Goal: Book appointment/travel/reservation

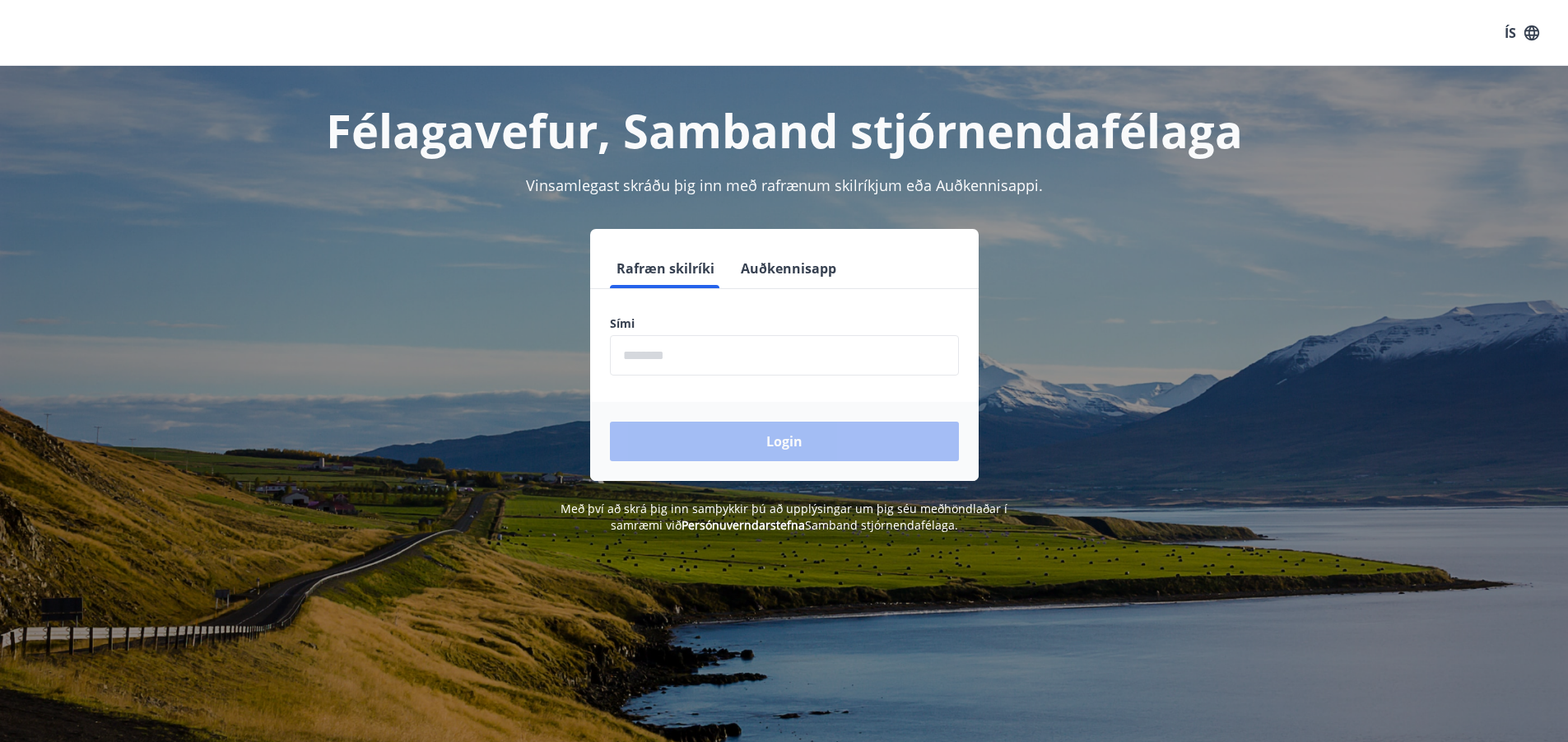
click at [643, 343] on input "phone" at bounding box center [784, 356] width 349 height 41
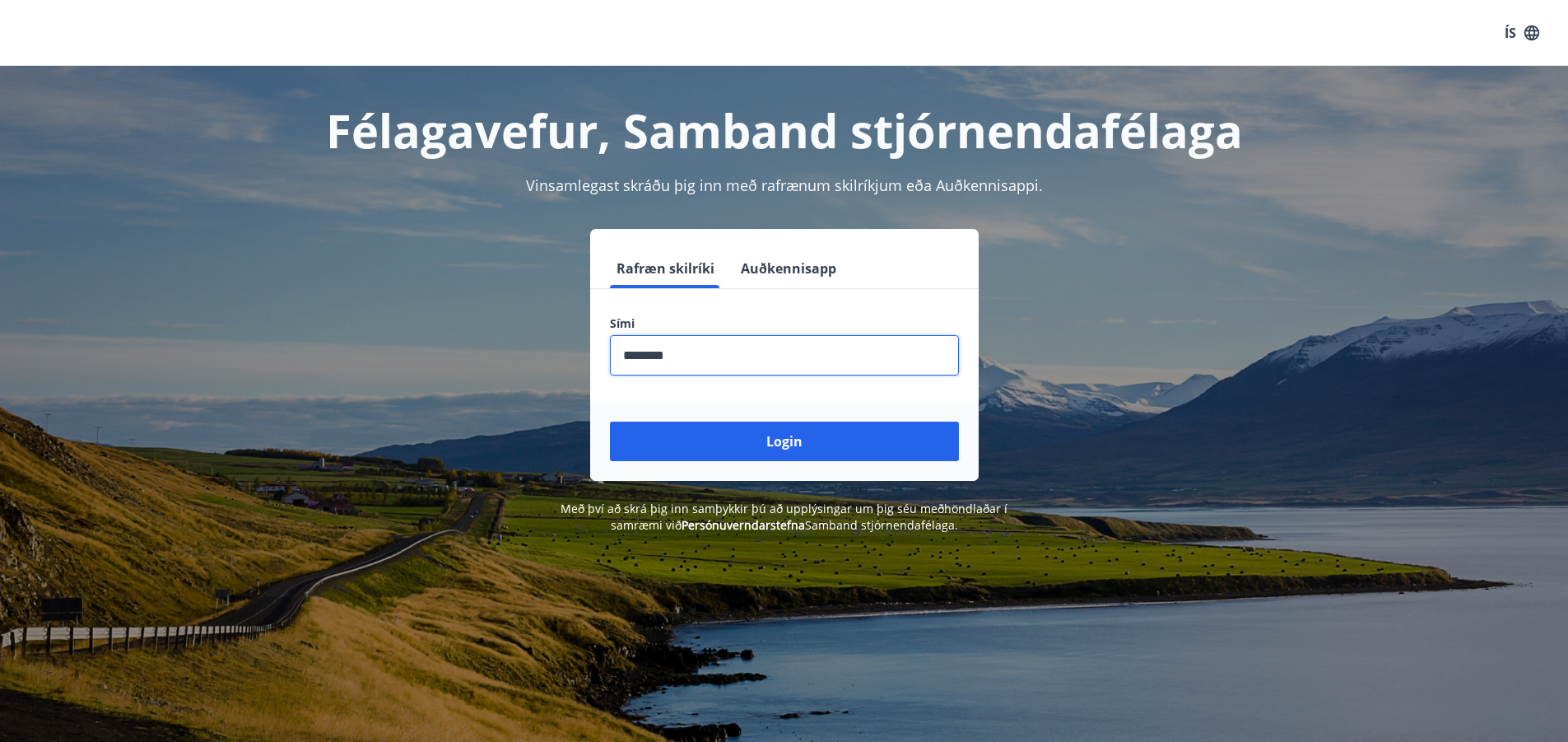
type input "********"
click at [610, 422] on button "Login" at bounding box center [784, 441] width 349 height 40
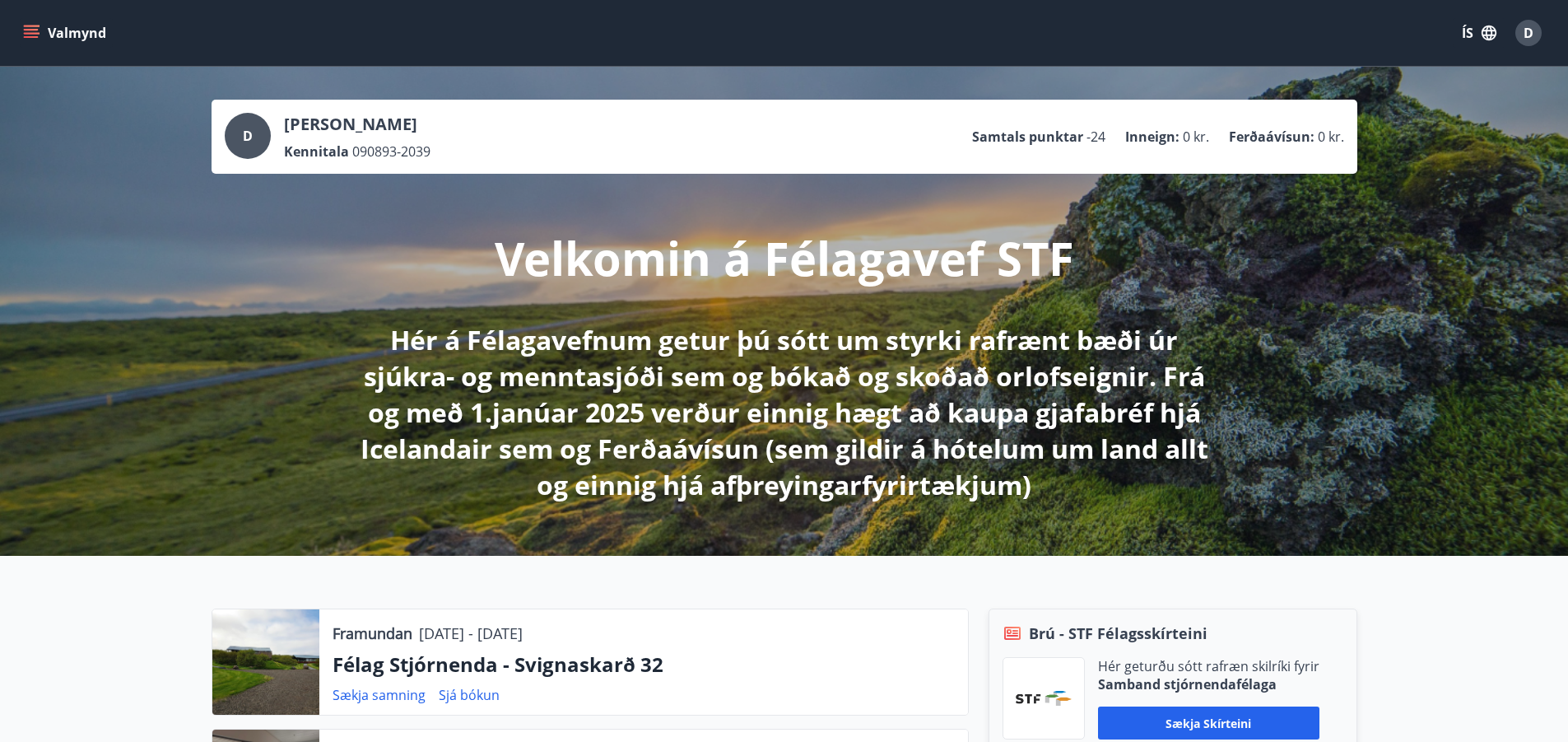
click at [45, 41] on button "Valmynd" at bounding box center [66, 32] width 93 height 30
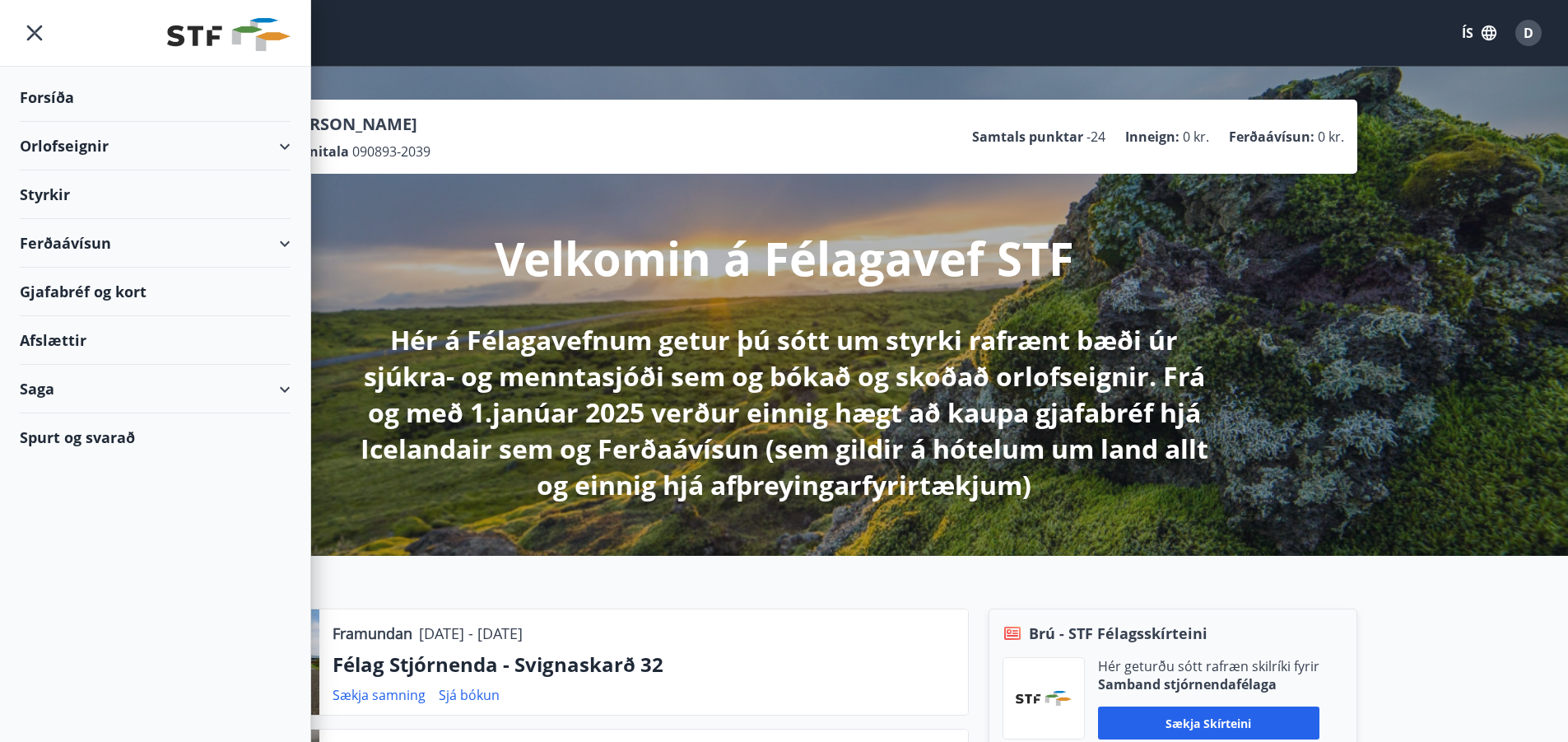
click at [140, 143] on div "Orlofseignir" at bounding box center [155, 146] width 271 height 48
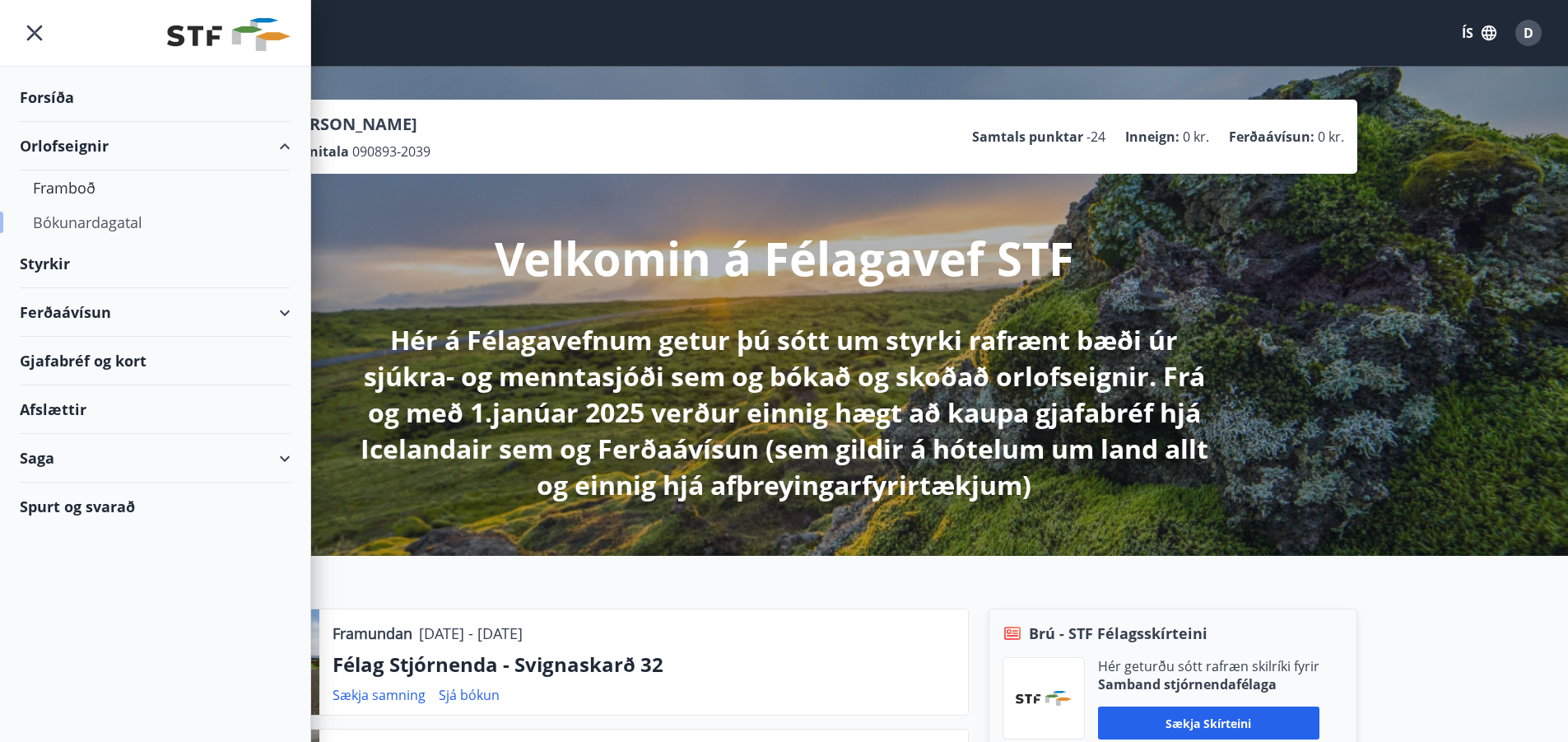
click at [144, 220] on div "Bókunardagatal" at bounding box center [155, 222] width 245 height 35
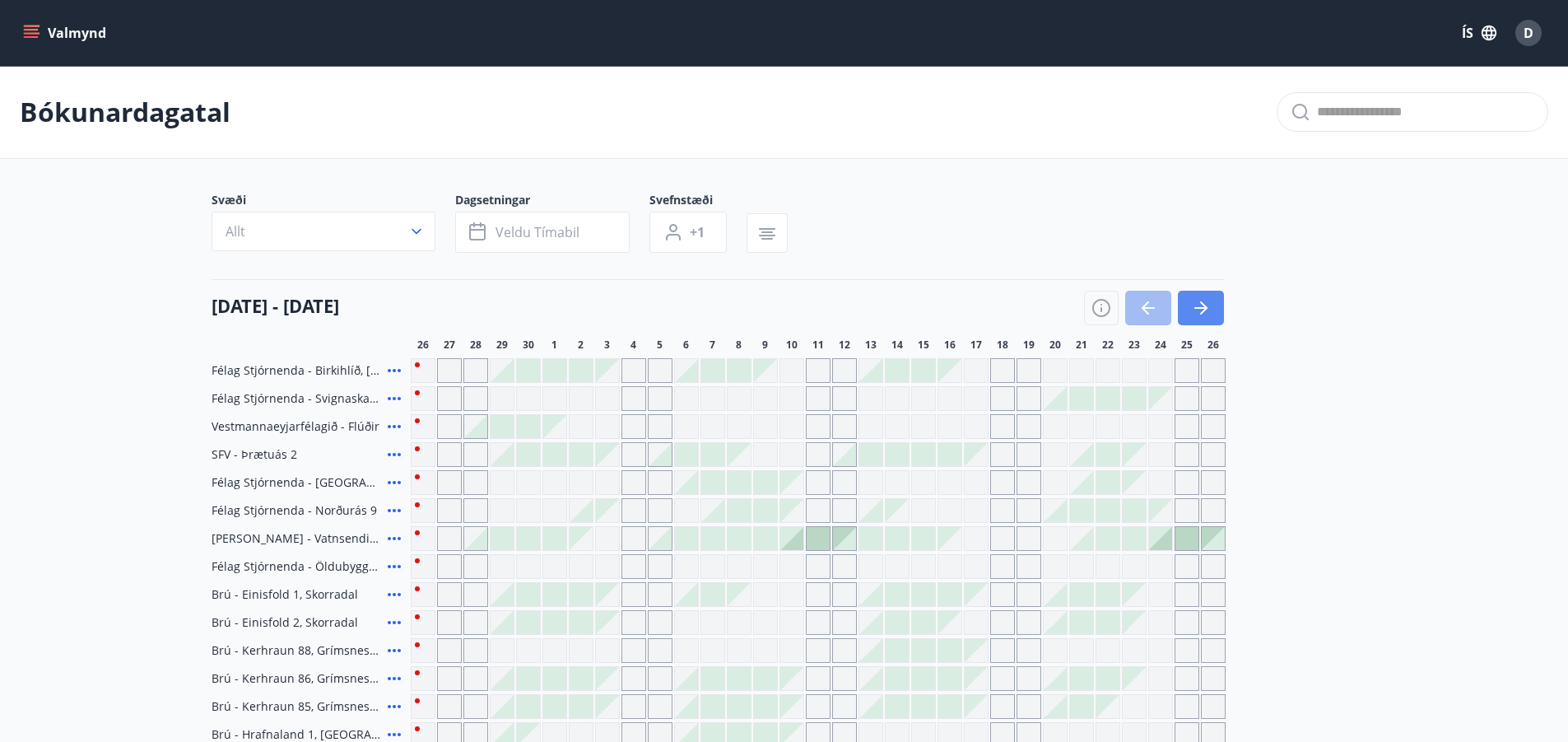
click at [1199, 307] on icon "button" at bounding box center [1201, 308] width 14 height 2
click at [1197, 307] on icon "button" at bounding box center [1201, 308] width 14 height 2
click at [1201, 298] on icon "button" at bounding box center [1200, 307] width 19 height 19
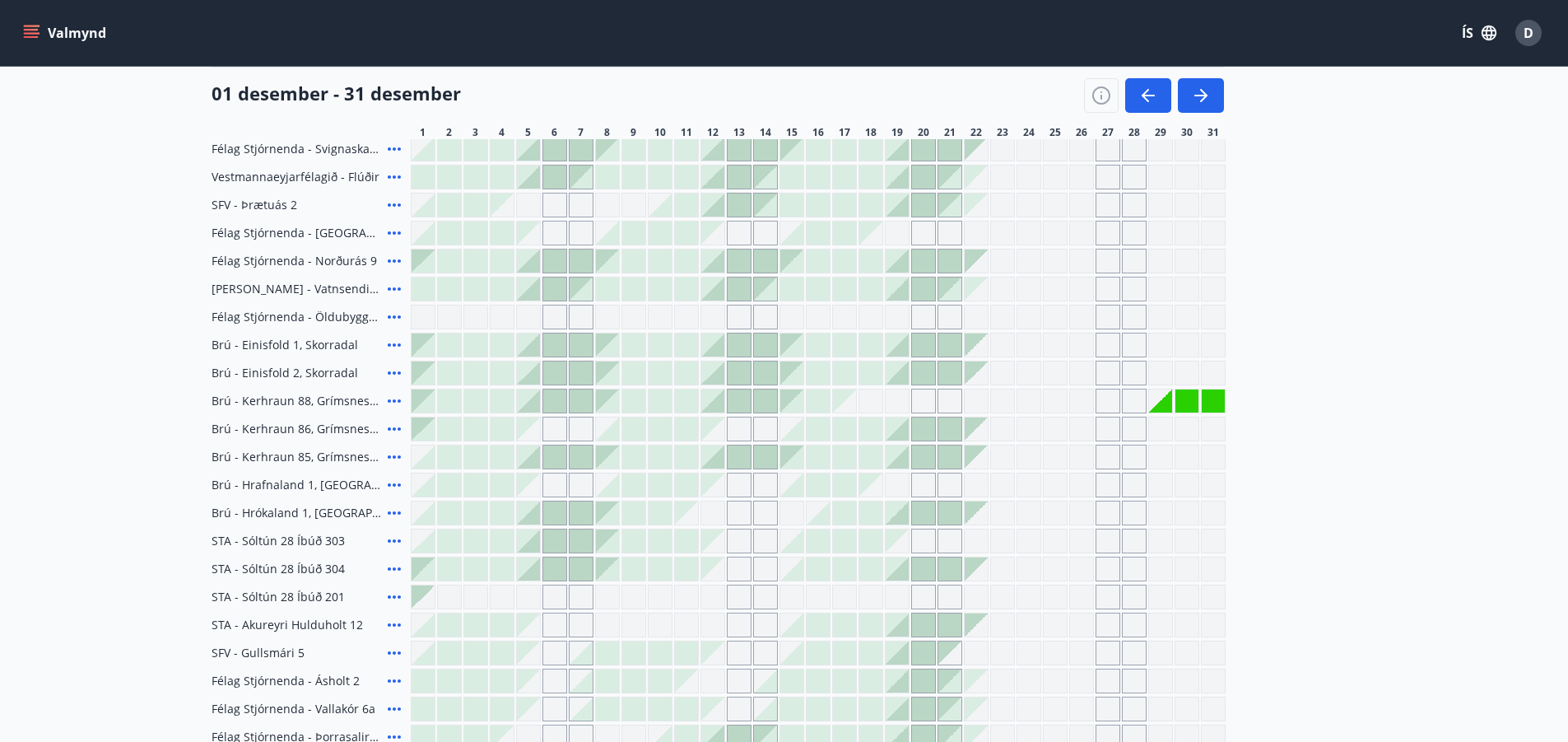
scroll to position [167, 0]
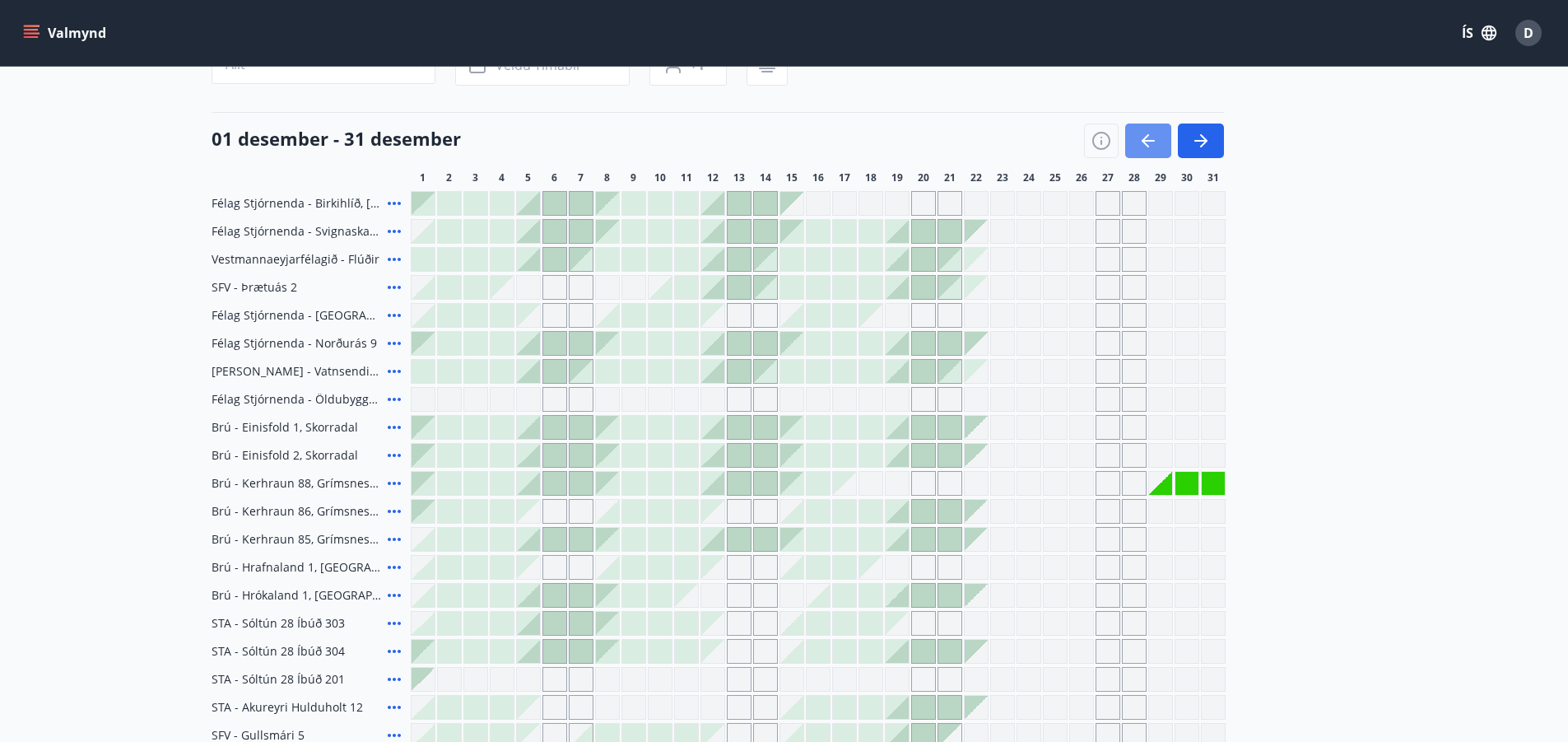
drag, startPoint x: 1145, startPoint y: 143, endPoint x: 834, endPoint y: 331, distance: 363.4
click at [1145, 142] on icon "button" at bounding box center [1147, 141] width 19 height 19
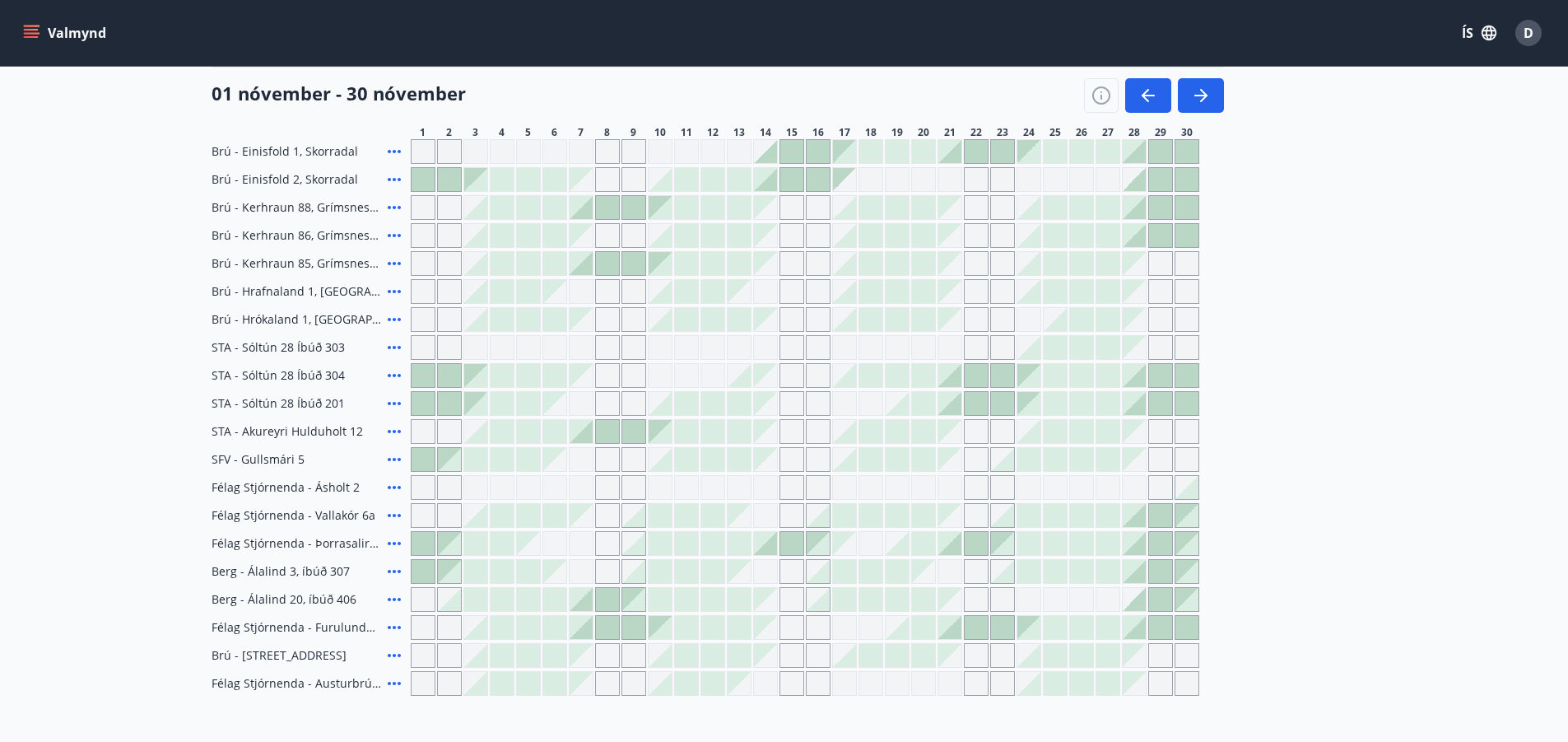
scroll to position [414, 0]
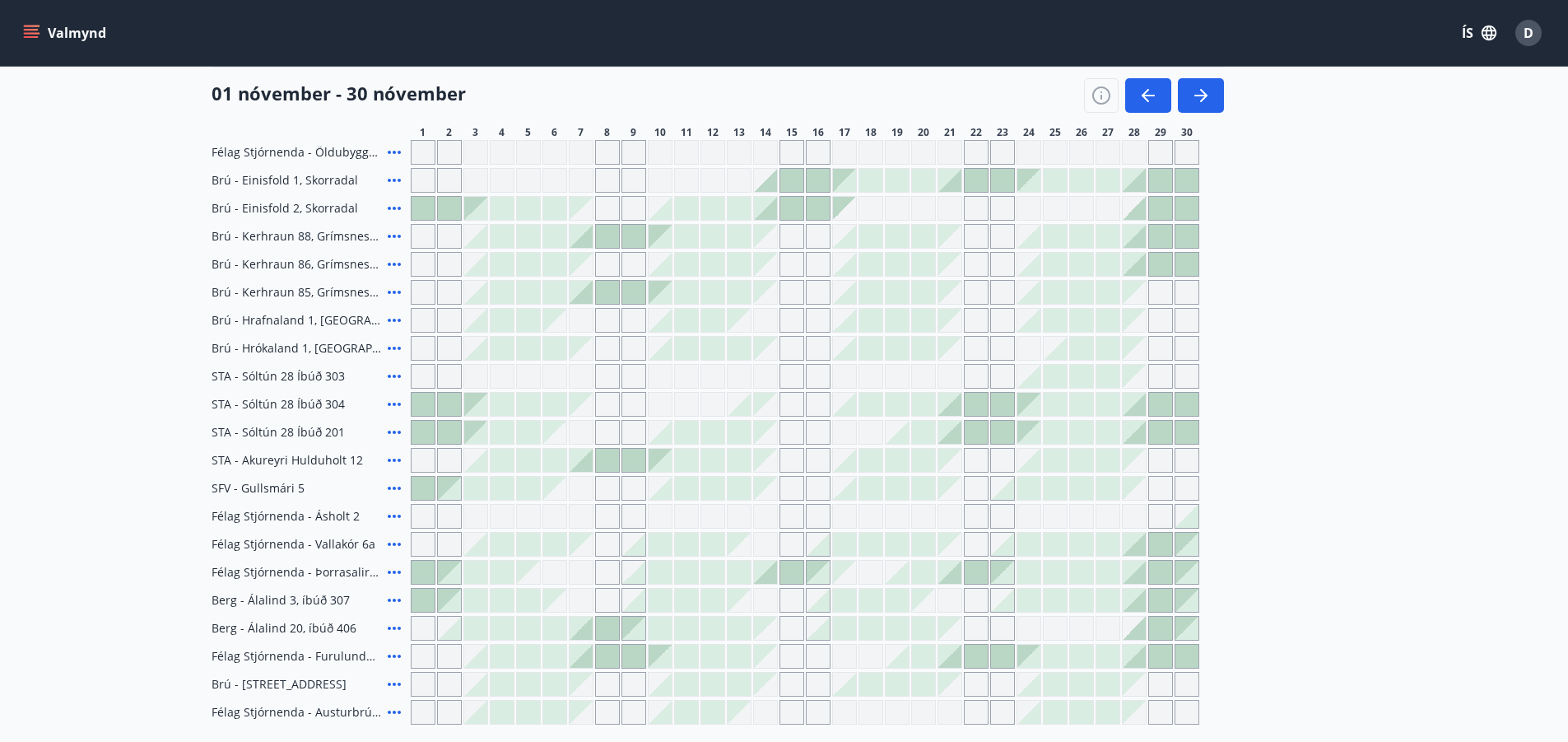
click at [395, 658] on icon at bounding box center [394, 656] width 19 height 19
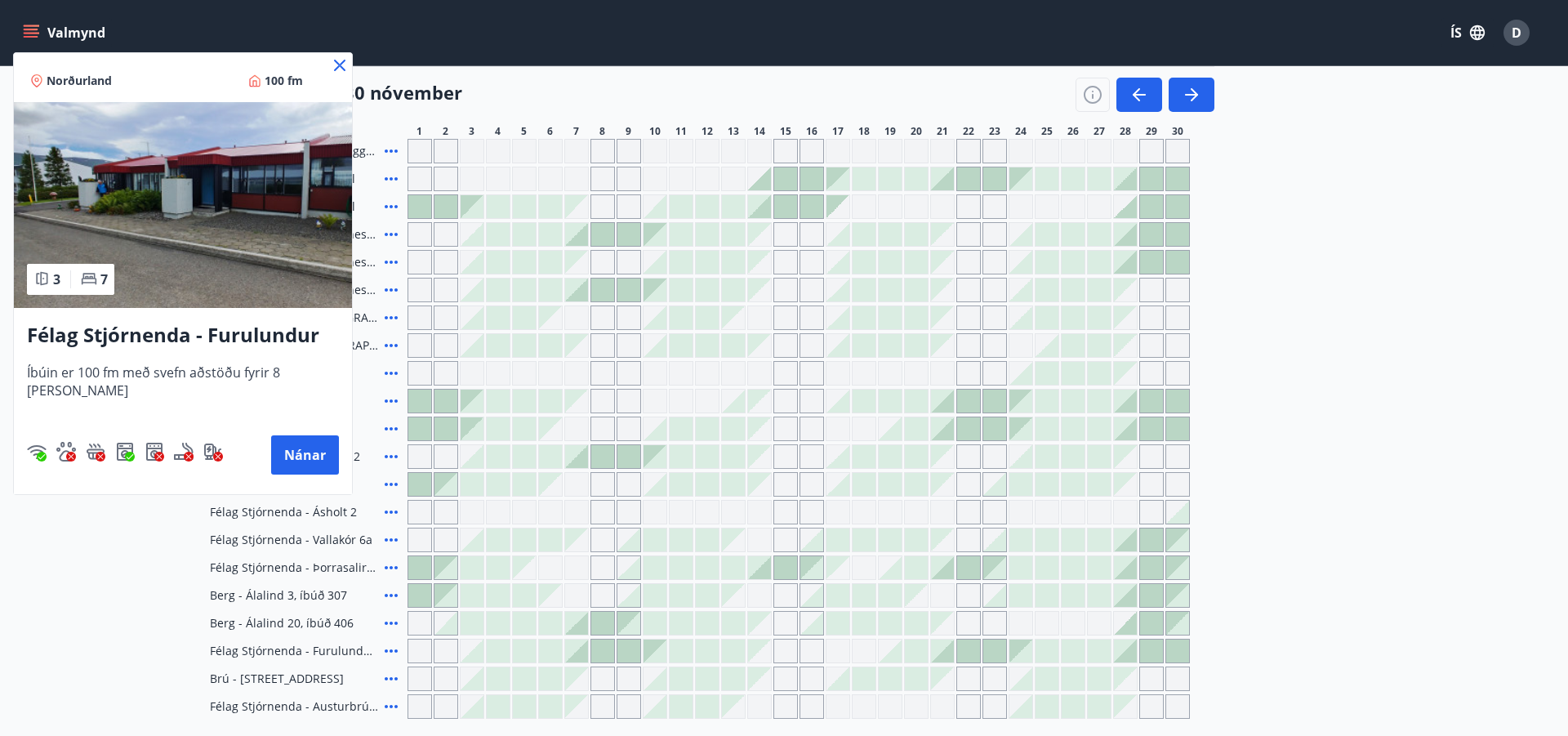
drag, startPoint x: 331, startPoint y: 66, endPoint x: 1441, endPoint y: 368, distance: 1150.3
click at [330, 66] on icon at bounding box center [339, 65] width 19 height 19
click at [340, 66] on header "Valmynd ÍS D" at bounding box center [784, 33] width 1568 height 66
click at [335, 66] on header "Valmynd ÍS D" at bounding box center [784, 33] width 1568 height 66
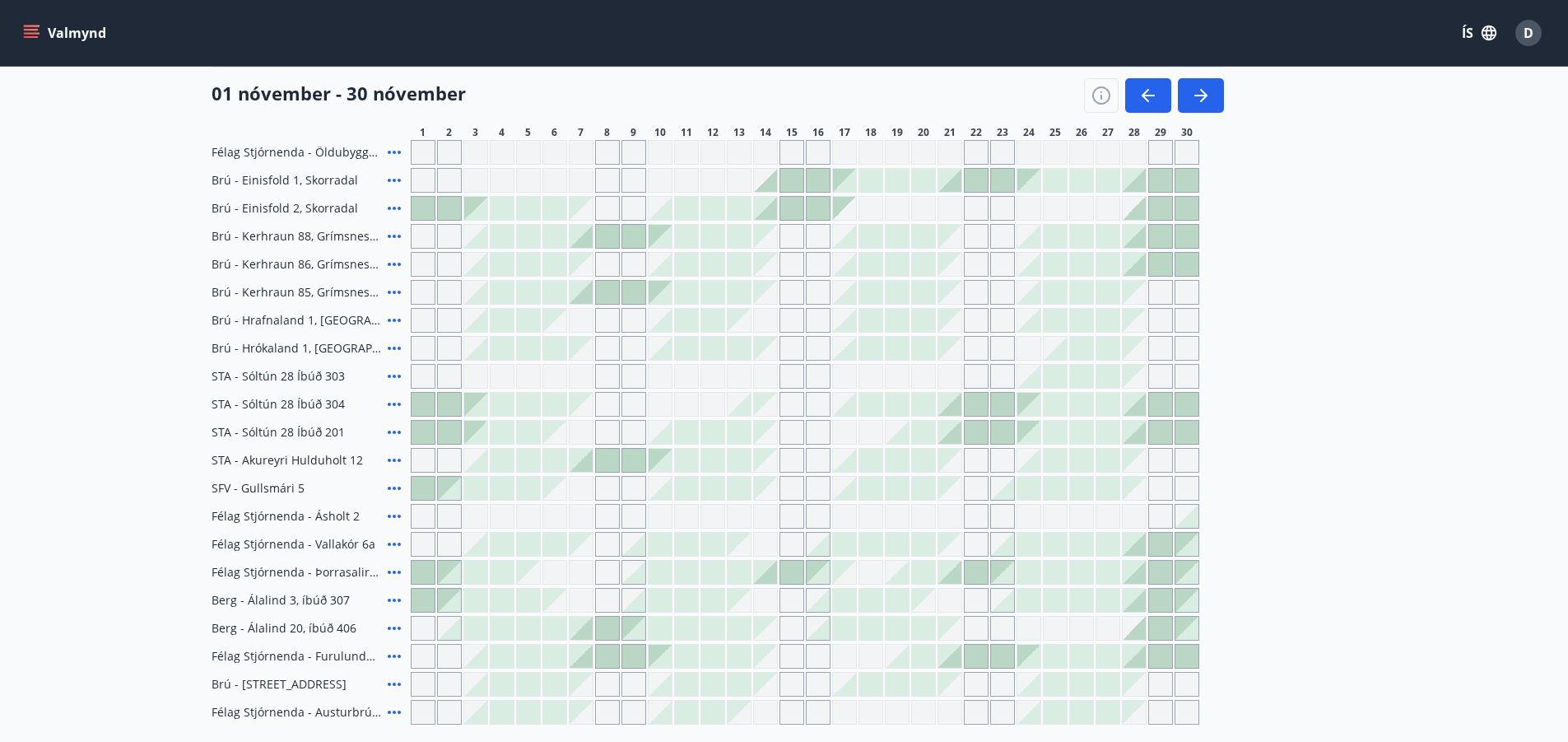
click at [1455, 368] on main "Bókunardagatal Svæði Allt Dagsetningar Veldu tímabil Svefnstæði +1 [DATE] - [DA…" at bounding box center [784, 188] width 1568 height 1072
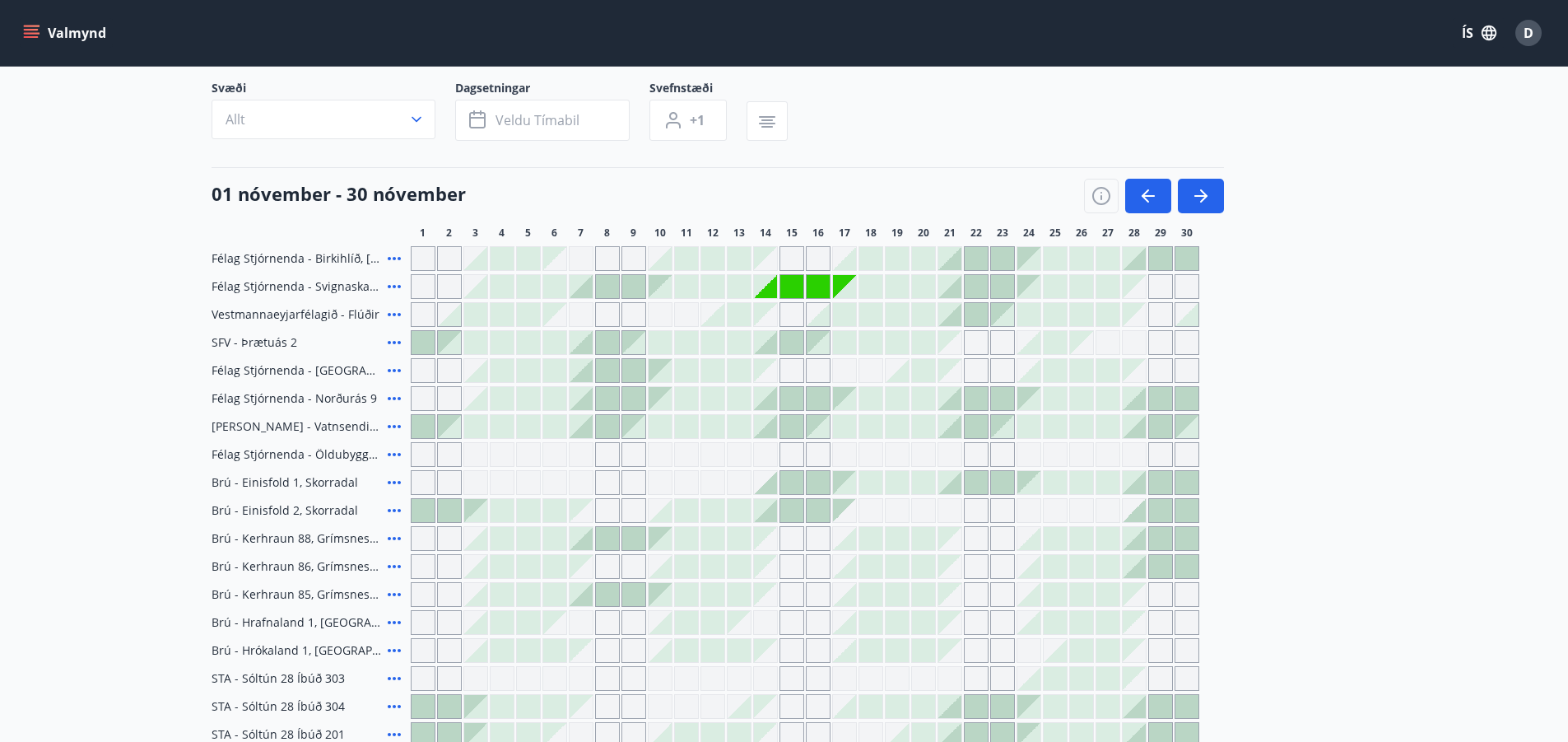
scroll to position [0, 0]
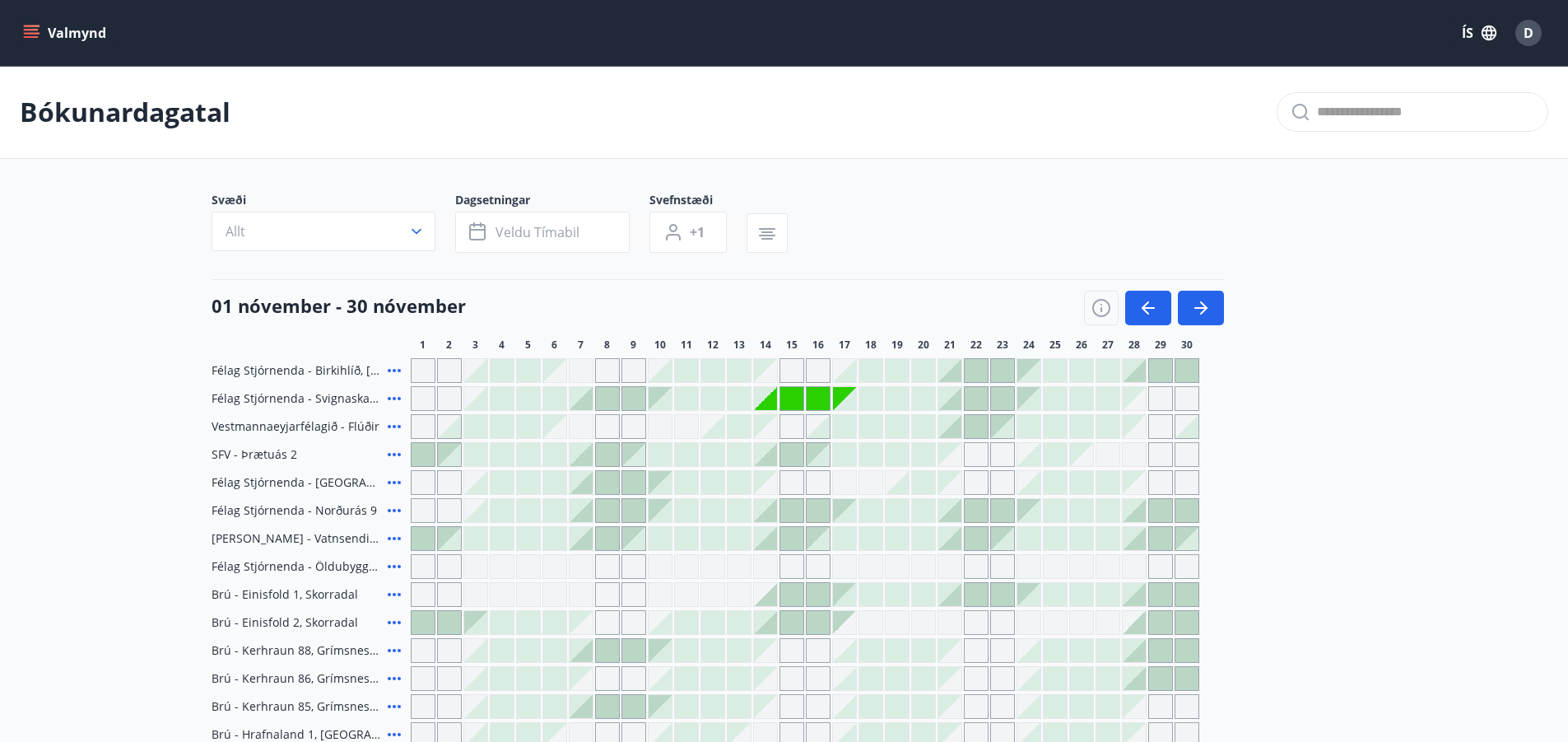
click at [396, 399] on icon at bounding box center [394, 398] width 19 height 19
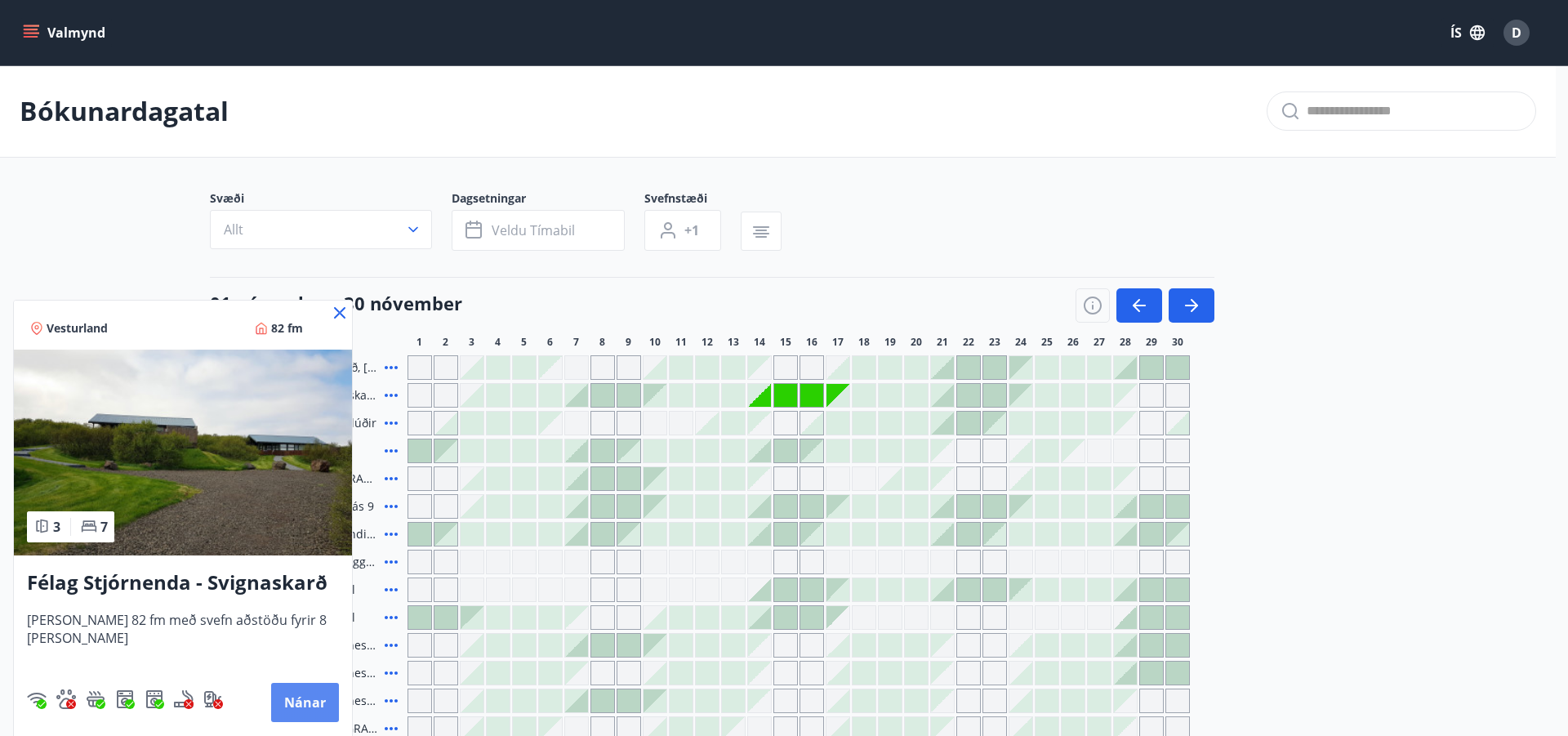
click at [292, 705] on button "Nánar" at bounding box center [305, 702] width 68 height 39
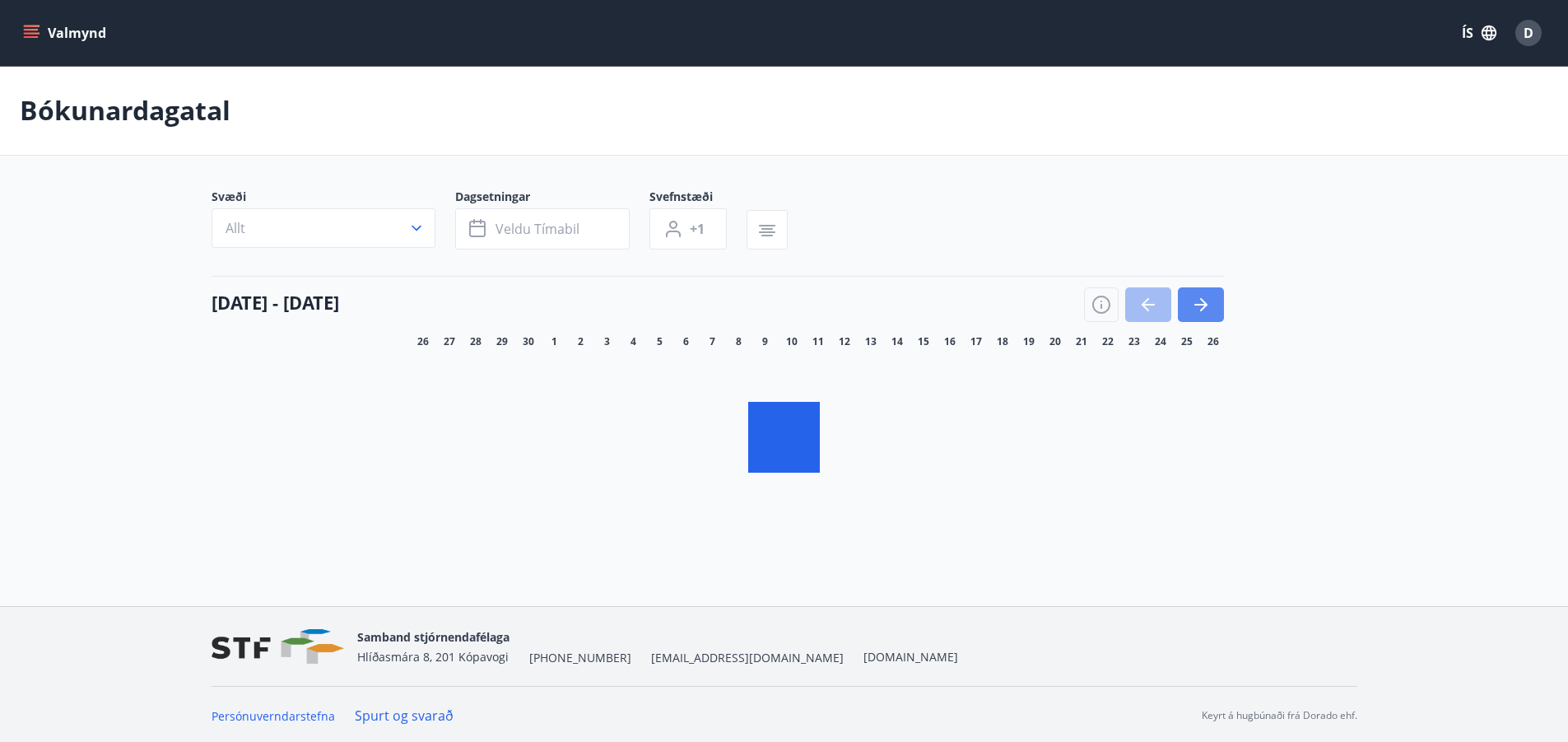
click at [1215, 300] on button "button" at bounding box center [1201, 304] width 46 height 35
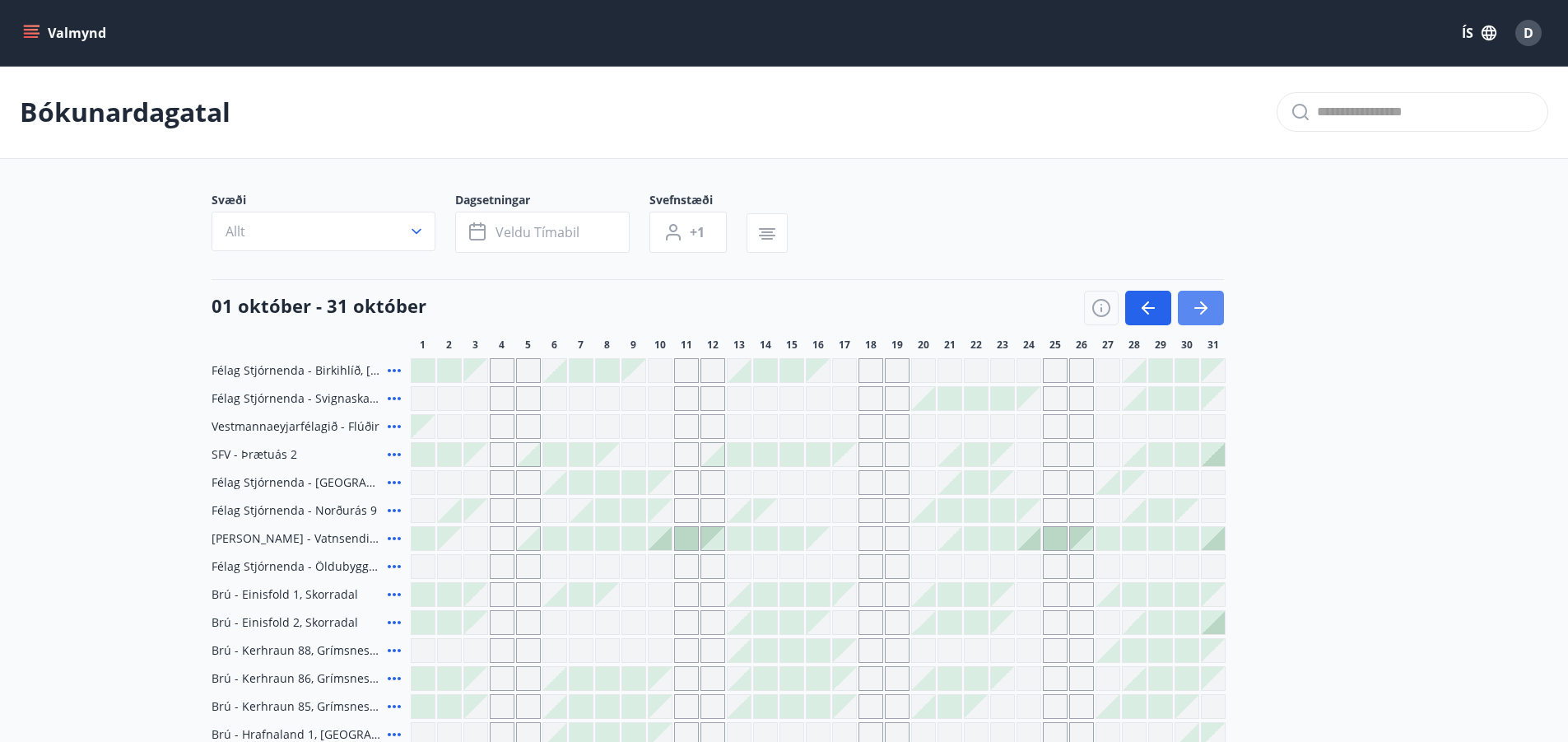
click at [1204, 309] on icon "button" at bounding box center [1203, 308] width 8 height 14
click at [1202, 313] on icon "button" at bounding box center [1200, 307] width 19 height 19
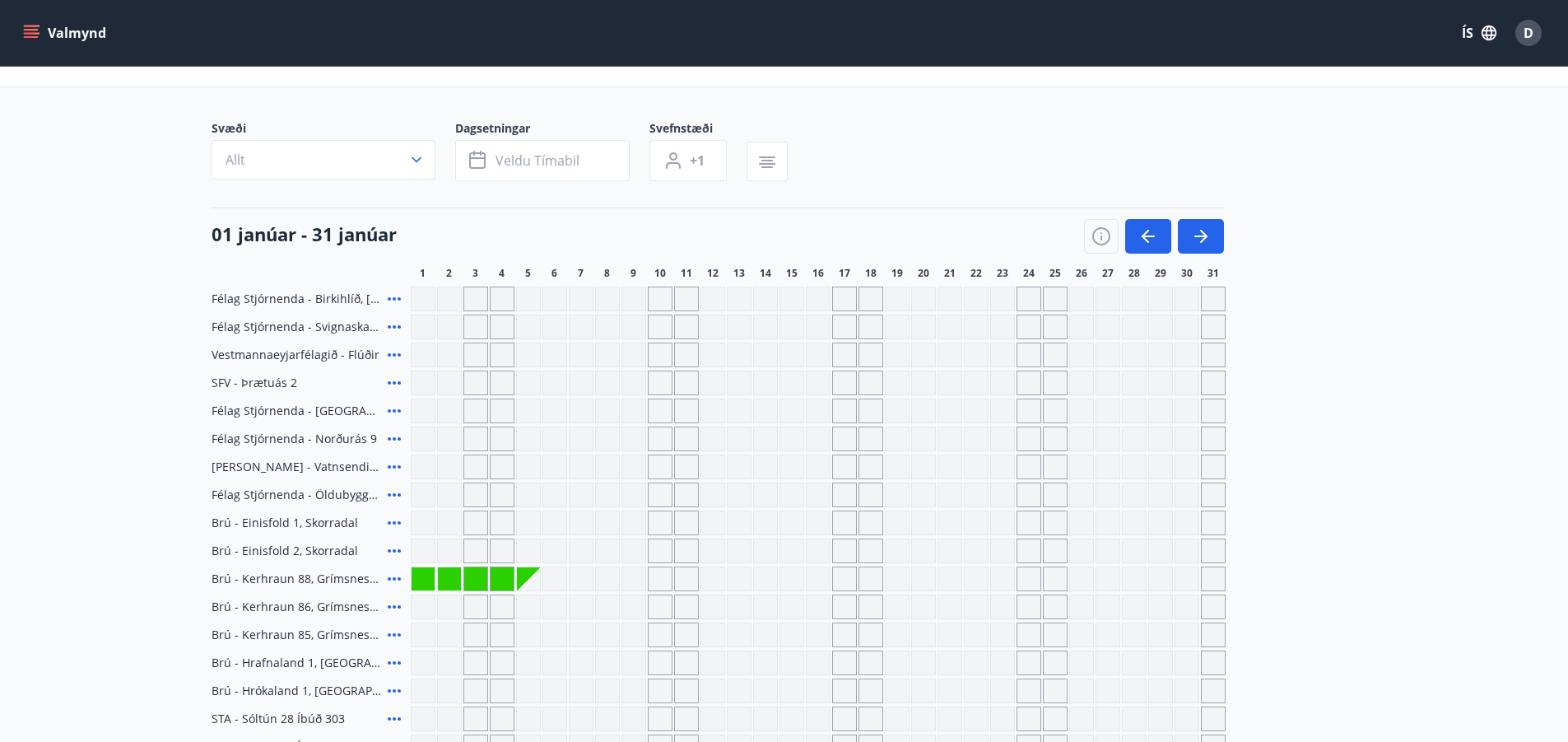
scroll to position [164, 0]
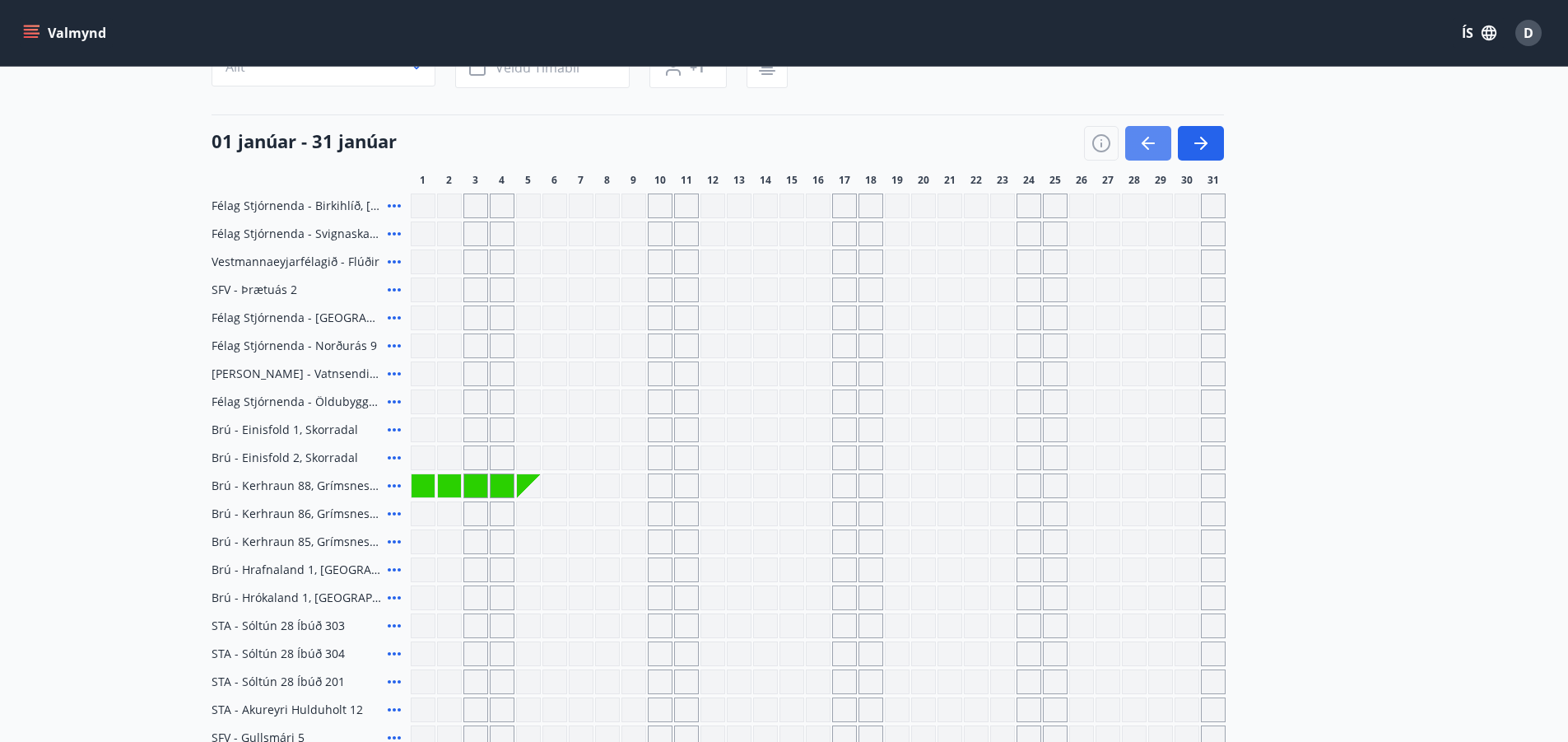
click at [1158, 134] on button "button" at bounding box center [1148, 143] width 46 height 35
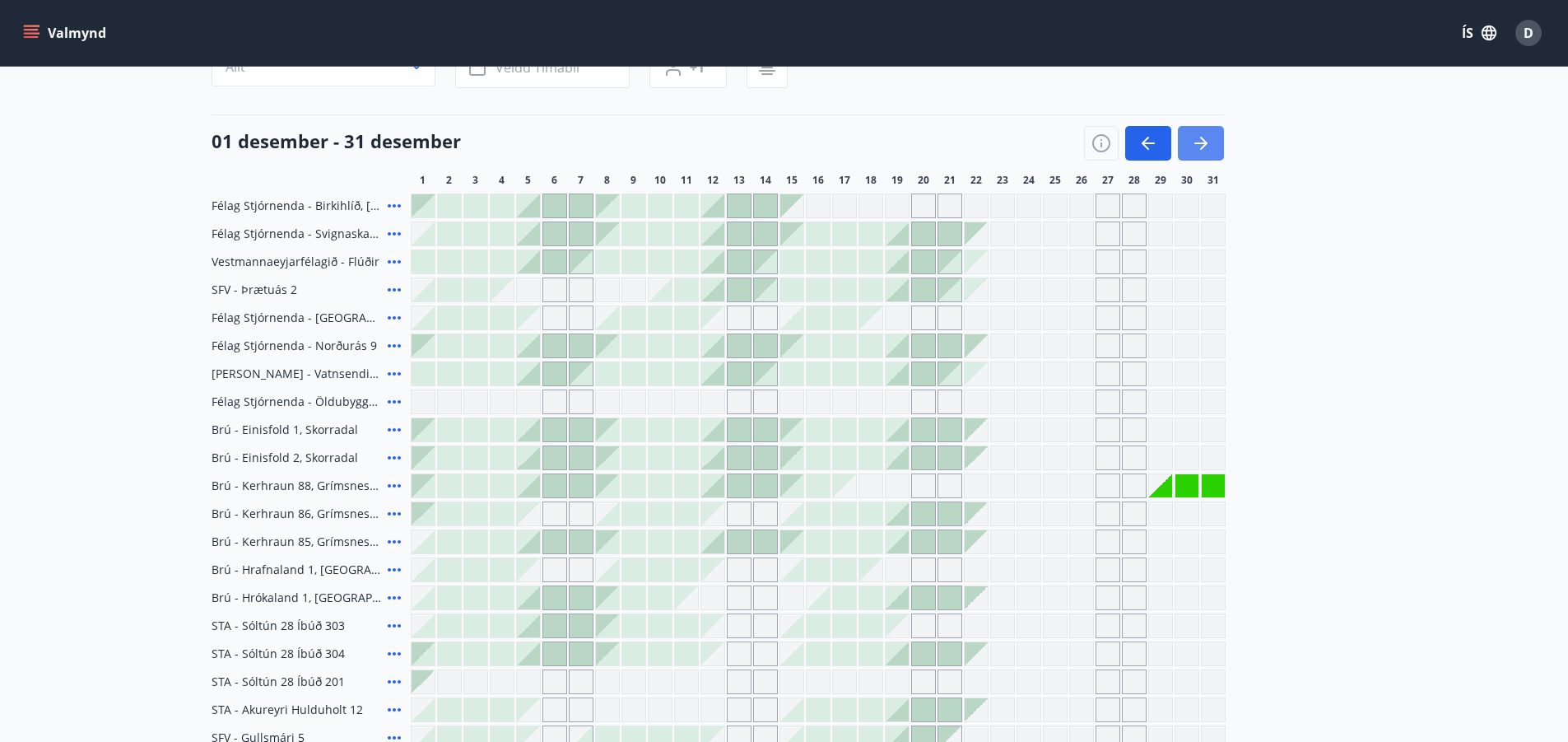
click at [1205, 147] on icon "button" at bounding box center [1200, 142] width 19 height 19
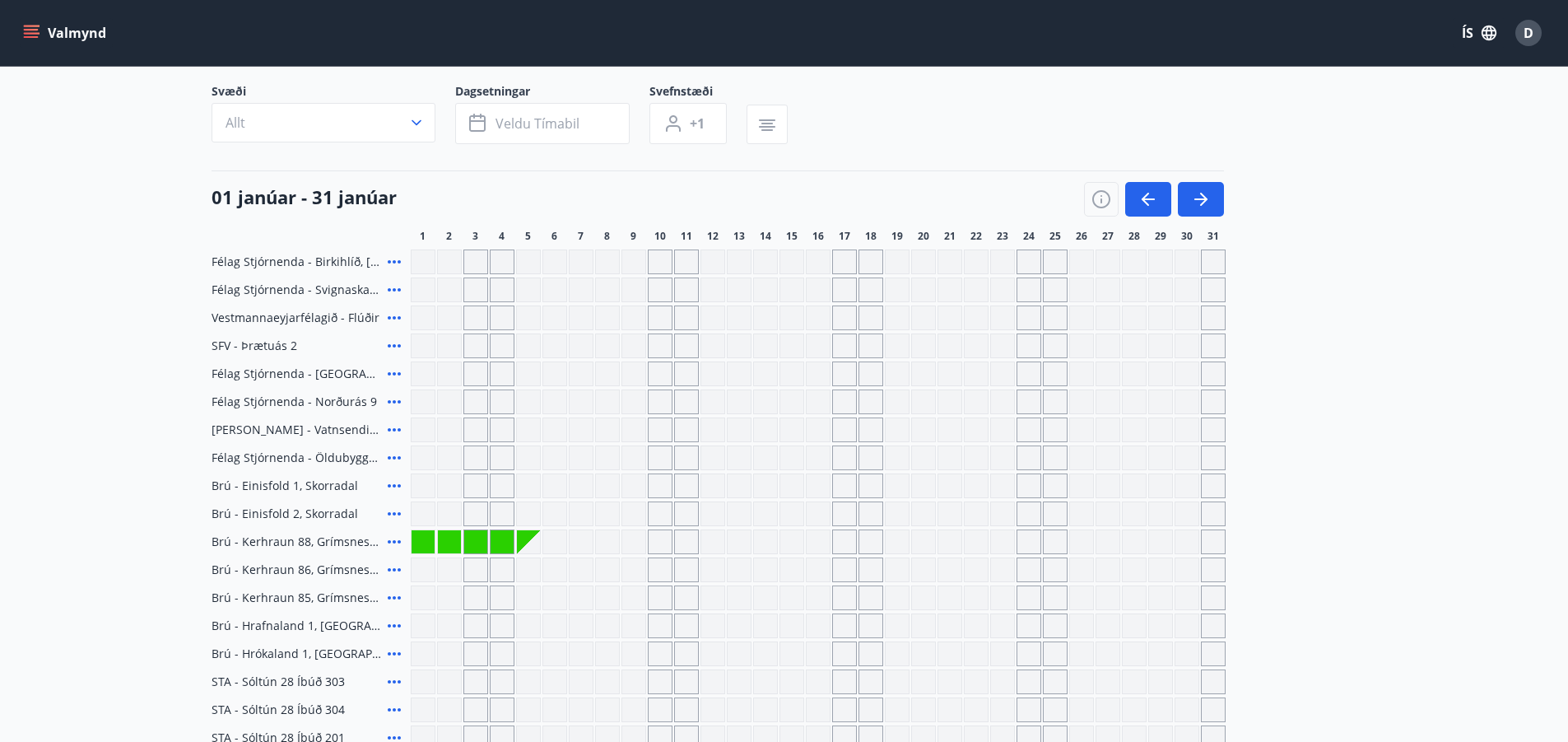
scroll to position [107, 0]
click at [1206, 197] on icon "button" at bounding box center [1200, 200] width 19 height 19
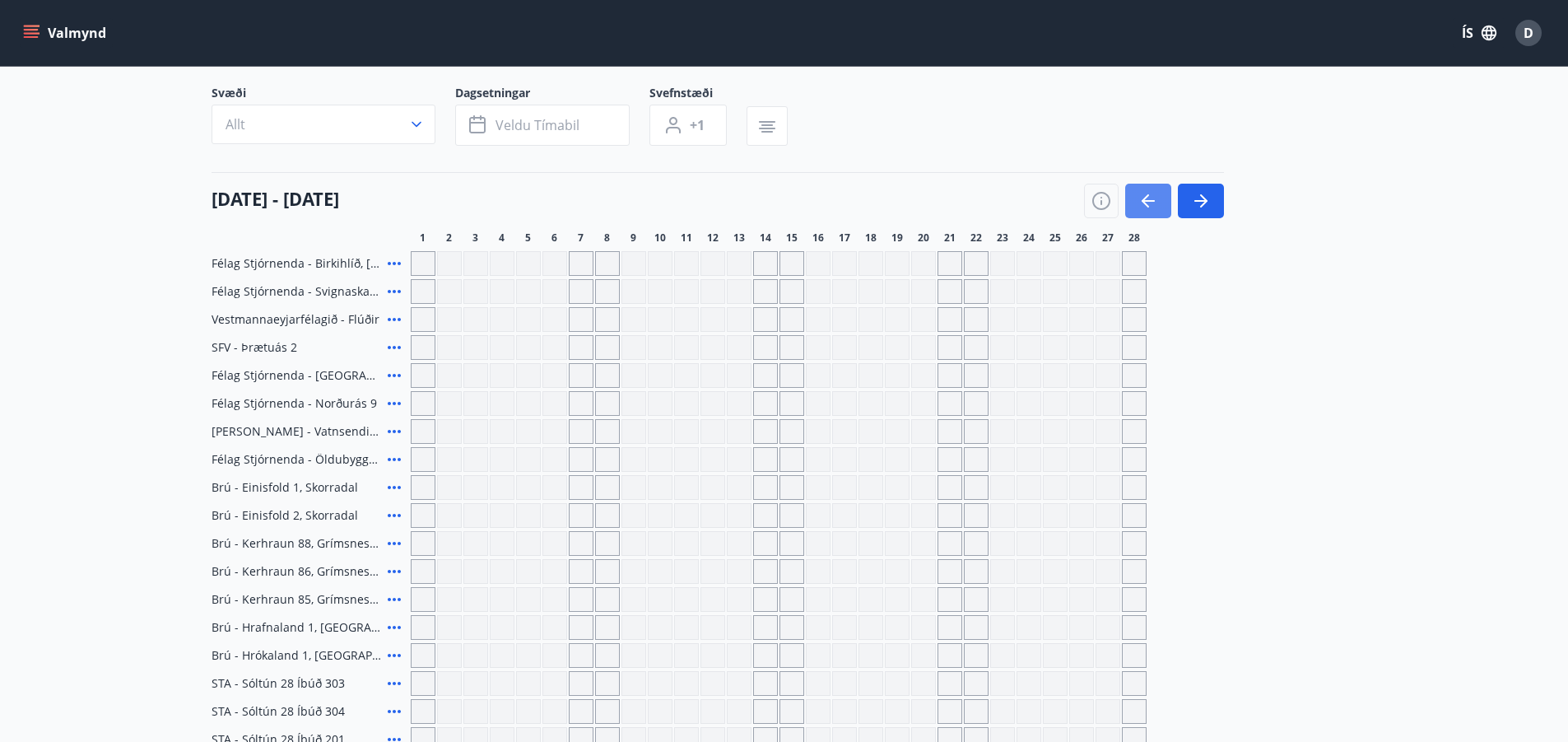
click at [1157, 200] on icon "button" at bounding box center [1147, 200] width 19 height 19
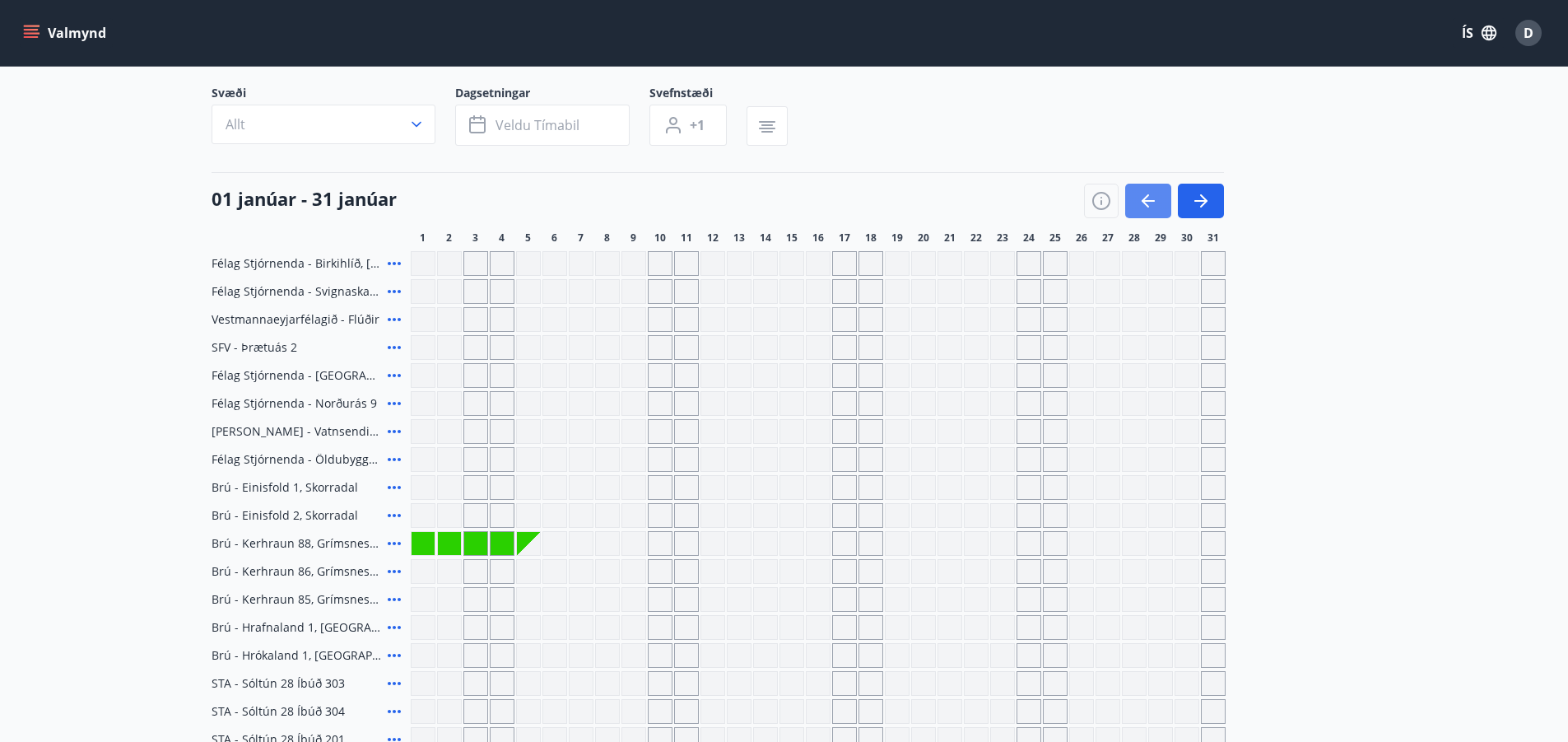
click at [1149, 202] on icon "button" at bounding box center [1148, 201] width 14 height 2
